Goal: Task Accomplishment & Management: Manage account settings

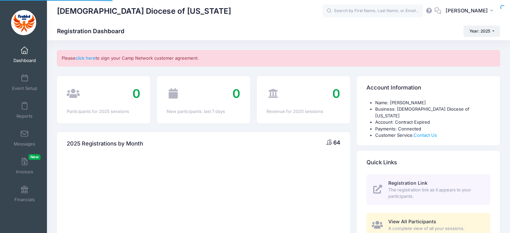
select select
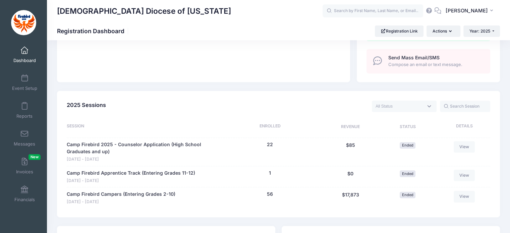
scroll to position [303, 0]
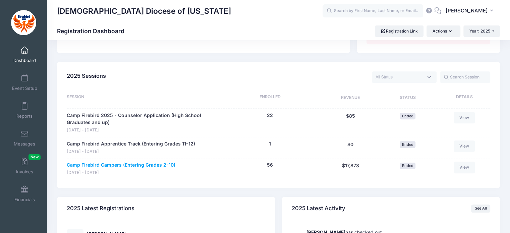
click at [127, 162] on link "Camp Firebird Campers (Entering Grades 2-10)" at bounding box center [121, 165] width 109 height 7
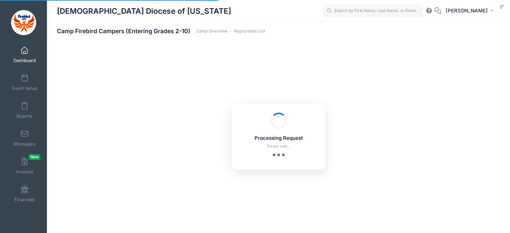
select select "10"
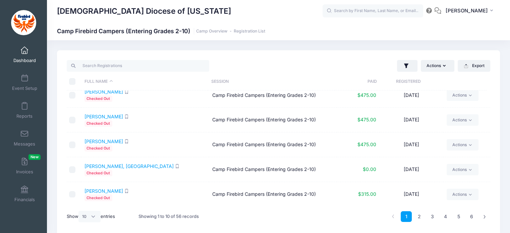
scroll to position [28, 0]
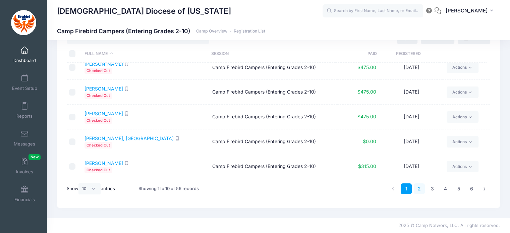
click at [421, 188] on link "2" at bounding box center [419, 189] width 11 height 11
click at [429, 188] on link "3" at bounding box center [432, 189] width 11 height 11
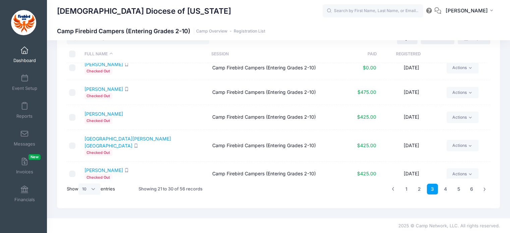
scroll to position [131, 0]
click at [443, 186] on link "4" at bounding box center [445, 189] width 11 height 11
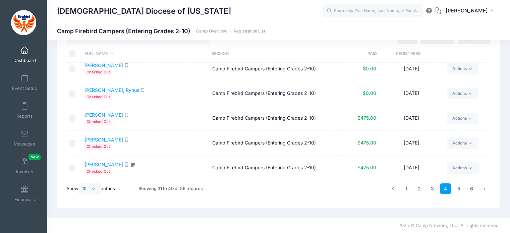
scroll to position [132, 0]
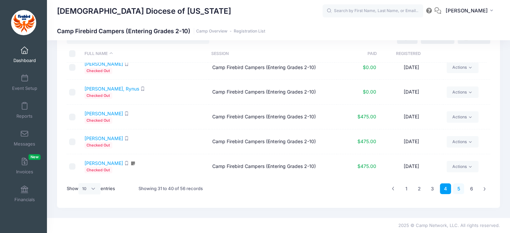
click at [458, 190] on link "5" at bounding box center [458, 189] width 11 height 11
click at [472, 188] on link "6" at bounding box center [471, 189] width 11 height 11
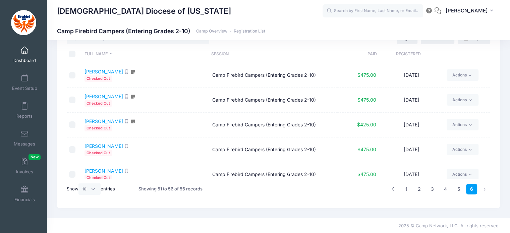
scroll to position [25, 0]
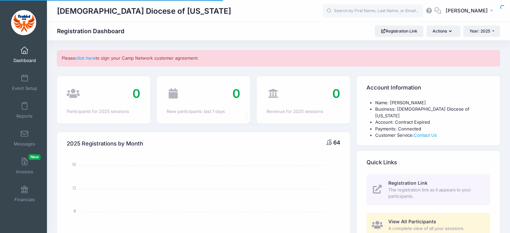
select select
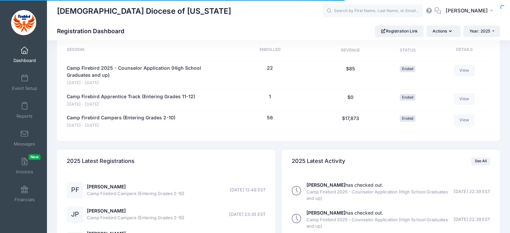
scroll to position [350, 0]
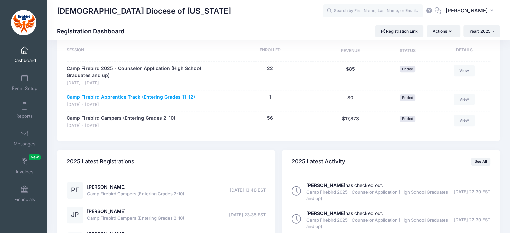
click at [129, 94] on link "Camp Firebird Apprentice Track (Entering Grades 11-12)" at bounding box center [131, 97] width 129 height 7
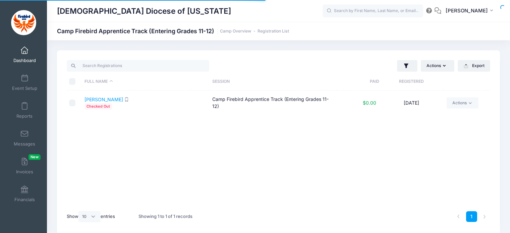
select select "10"
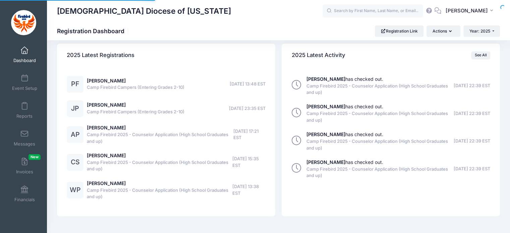
select select
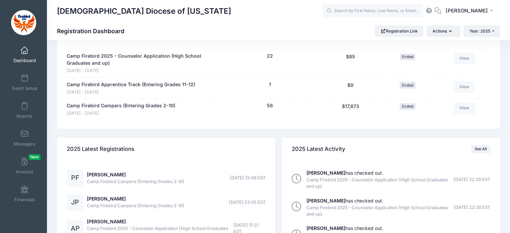
scroll to position [361, 0]
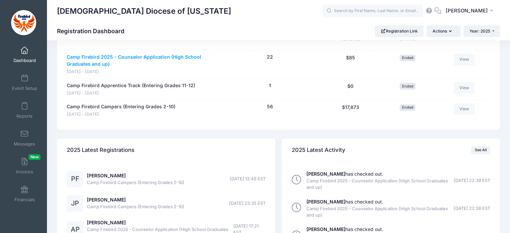
click at [146, 54] on link "Camp Firebird 2025 - Counselor Application (High School Graduates and up)" at bounding box center [141, 61] width 149 height 14
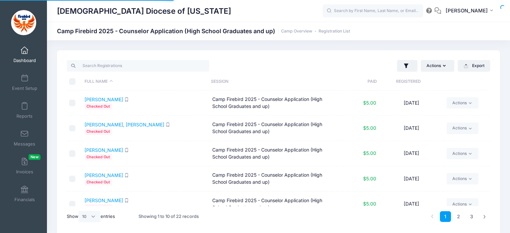
select select "10"
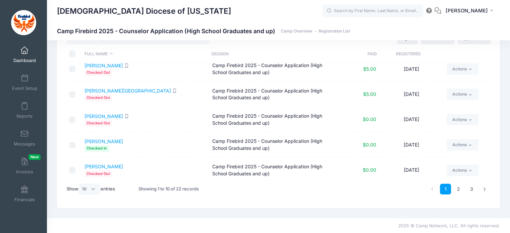
scroll to position [136, 0]
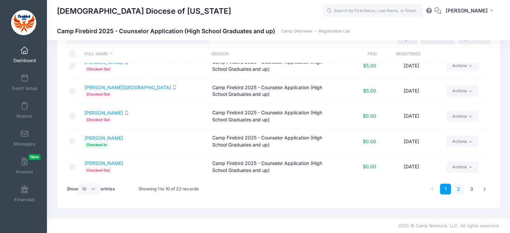
click at [460, 188] on link "2" at bounding box center [458, 189] width 11 height 11
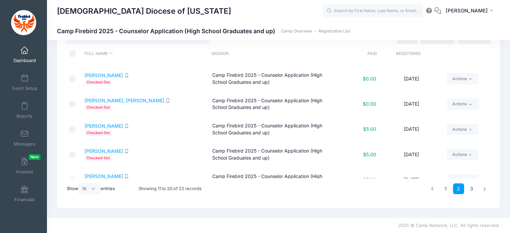
scroll to position [0, 0]
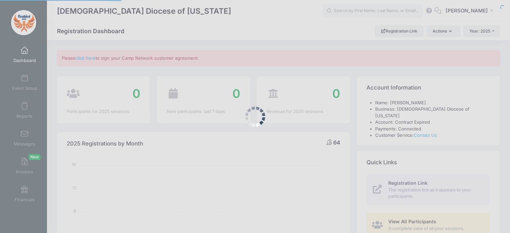
select select
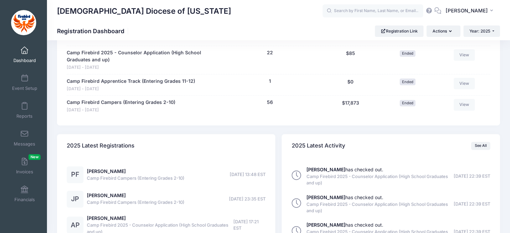
scroll to position [357, 0]
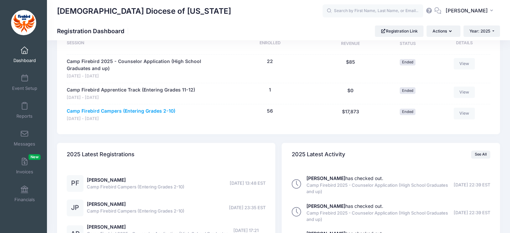
click at [132, 108] on link "Camp Firebird Campers (Entering Grades 2-10)" at bounding box center [121, 111] width 109 height 7
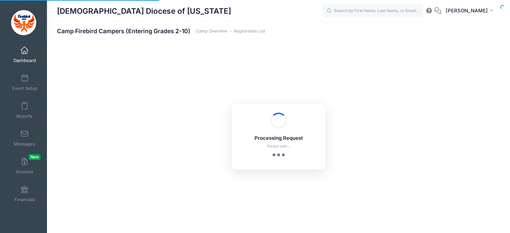
select select "10"
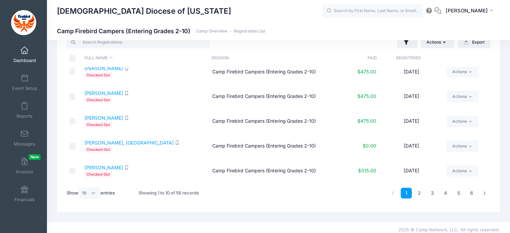
scroll to position [28, 0]
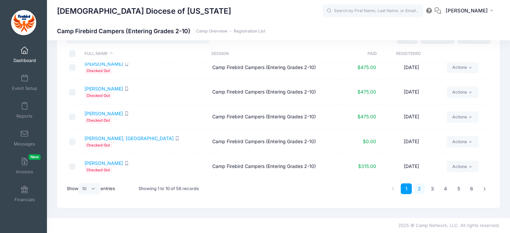
click at [419, 186] on link "2" at bounding box center [419, 189] width 11 height 11
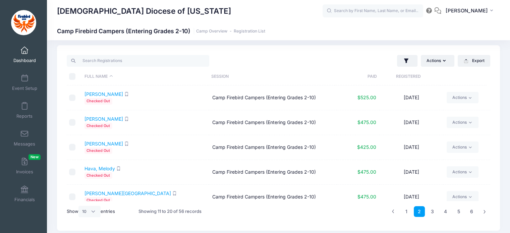
scroll to position [0, 0]
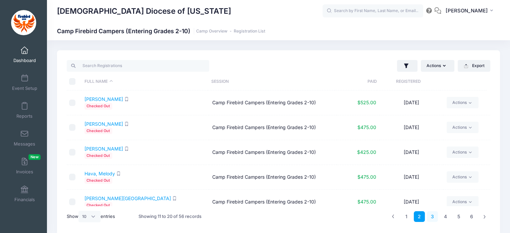
click at [436, 217] on link "3" at bounding box center [432, 216] width 11 height 11
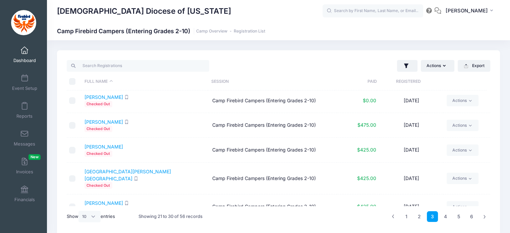
scroll to position [132, 0]
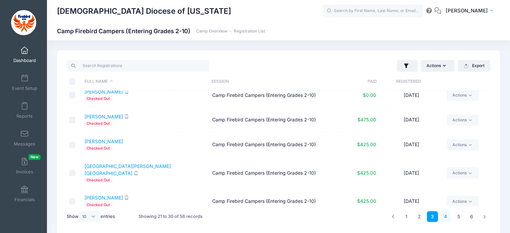
click at [443, 216] on link "4" at bounding box center [445, 216] width 11 height 11
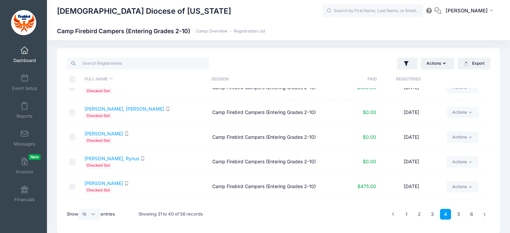
scroll to position [87, 0]
